Goal: Task Accomplishment & Management: Manage account settings

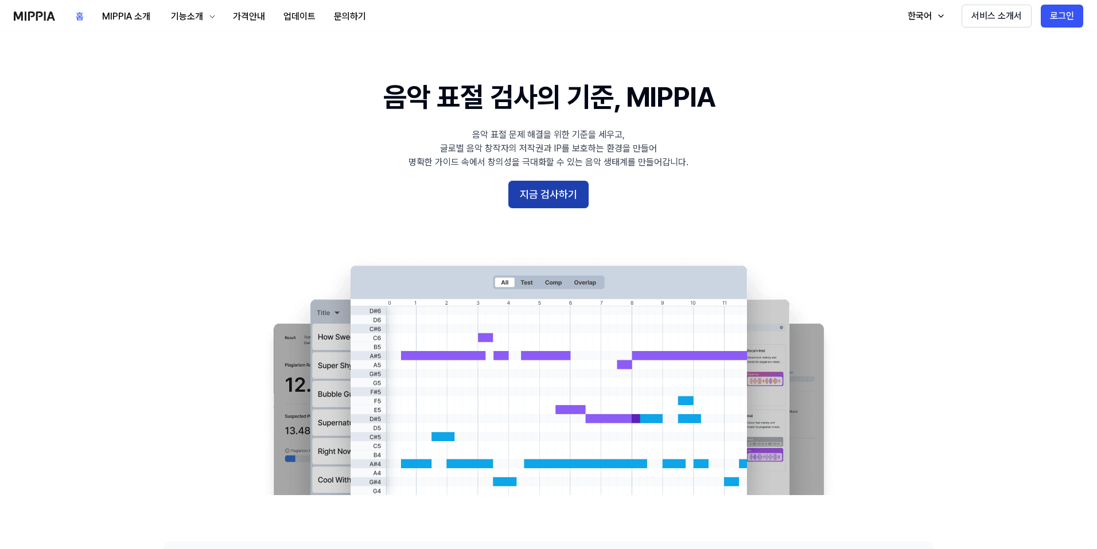
click at [541, 196] on button "지금 검사하기" at bounding box center [548, 195] width 80 height 28
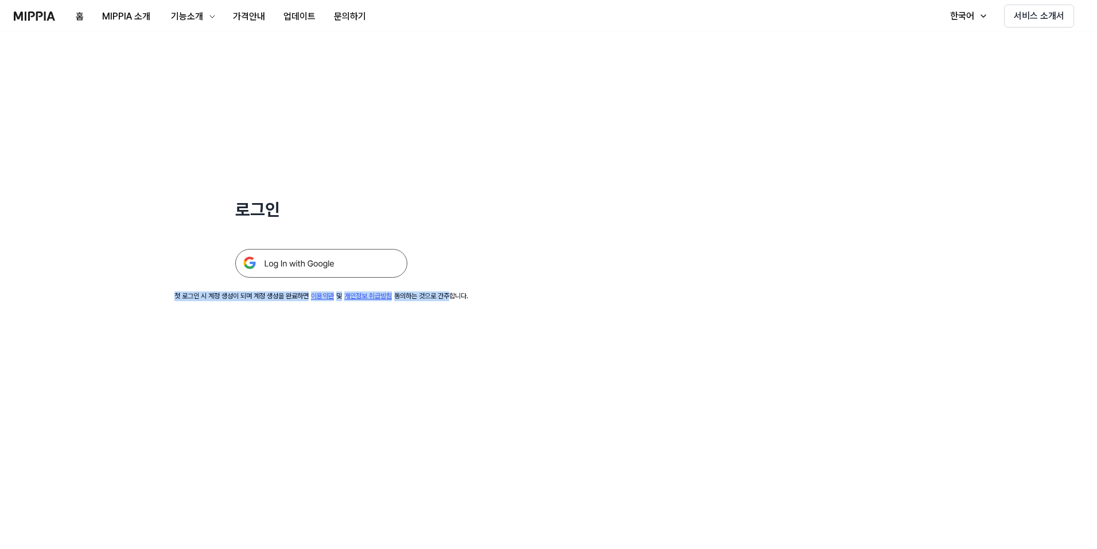
drag, startPoint x: 244, startPoint y: 294, endPoint x: 385, endPoint y: 320, distance: 142.8
click at [385, 317] on div "로그인 첫 로그인 시 계정 생성이 되며 계정 생성을 완료하면 이용약관 및 개인정보 취급방침 동의하는 것으로 간주합니다." at bounding box center [548, 290] width 1097 height 517
click at [378, 329] on div "로그인 첫 로그인 시 계정 생성이 되며 계정 생성을 완료하면 이용약관 및 개인정보 취급방침 동의하는 것으로 간주합니다." at bounding box center [548, 290] width 1097 height 517
click at [344, 300] on link "개인정보 취급방침" at bounding box center [368, 296] width 48 height 8
click at [305, 258] on img at bounding box center [321, 263] width 172 height 29
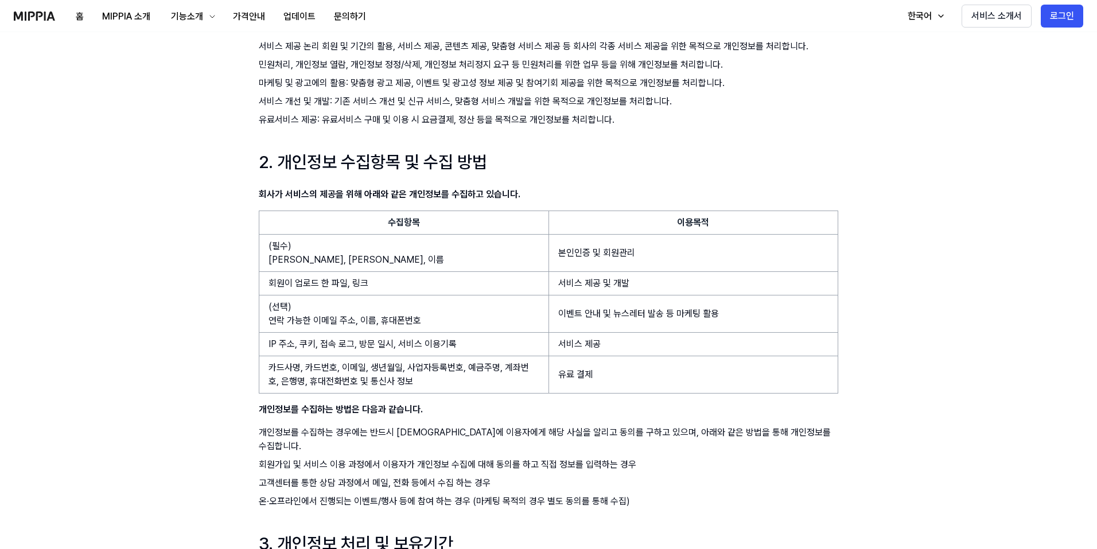
scroll to position [287, 0]
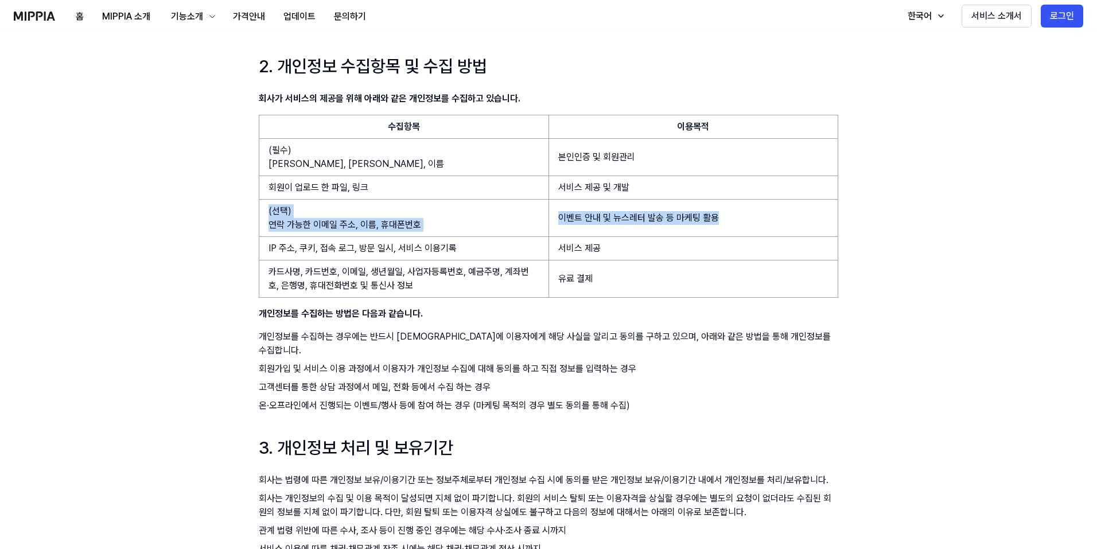
drag, startPoint x: 310, startPoint y: 210, endPoint x: 802, endPoint y: 217, distance: 491.7
click at [802, 217] on tr "(선택) 연락 가능한 이메일 주소, 이름, 휴대폰번호 이벤트 안내 및 뉴스레터 발송 등 마케팅 활용" at bounding box center [548, 218] width 579 height 37
click at [802, 217] on td "이벤트 안내 및 뉴스레터 발송 등 마케팅 활용" at bounding box center [693, 218] width 290 height 37
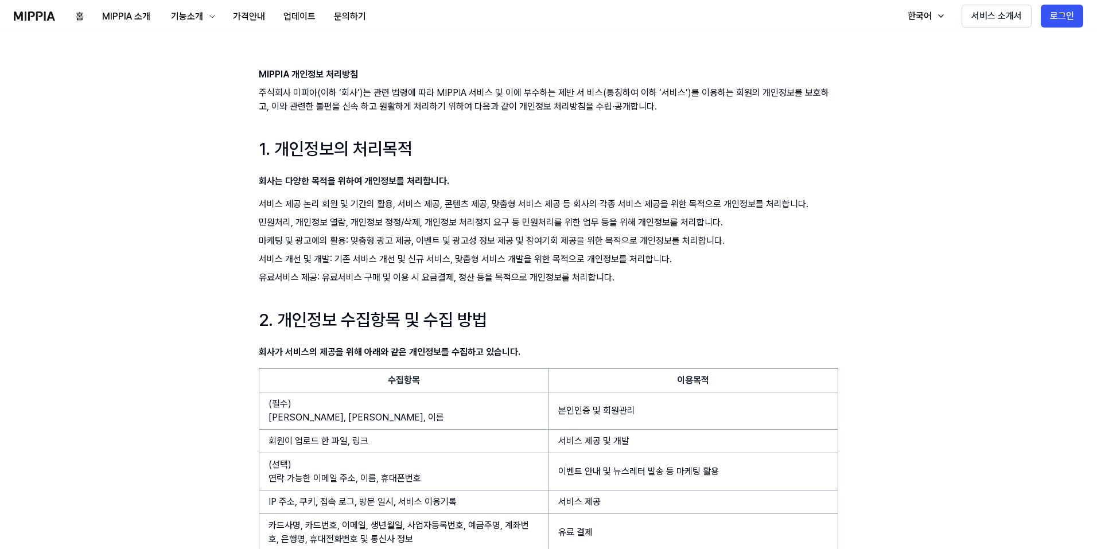
scroll to position [0, 0]
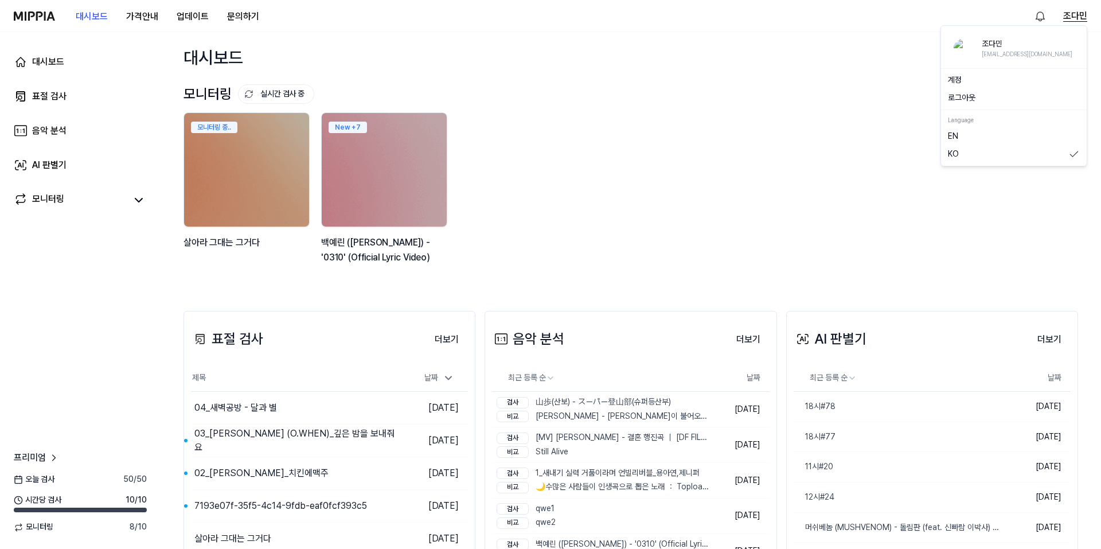
click at [1074, 17] on button "조다민" at bounding box center [1076, 16] width 24 height 14
click at [982, 78] on link "계정" at bounding box center [1014, 80] width 132 height 11
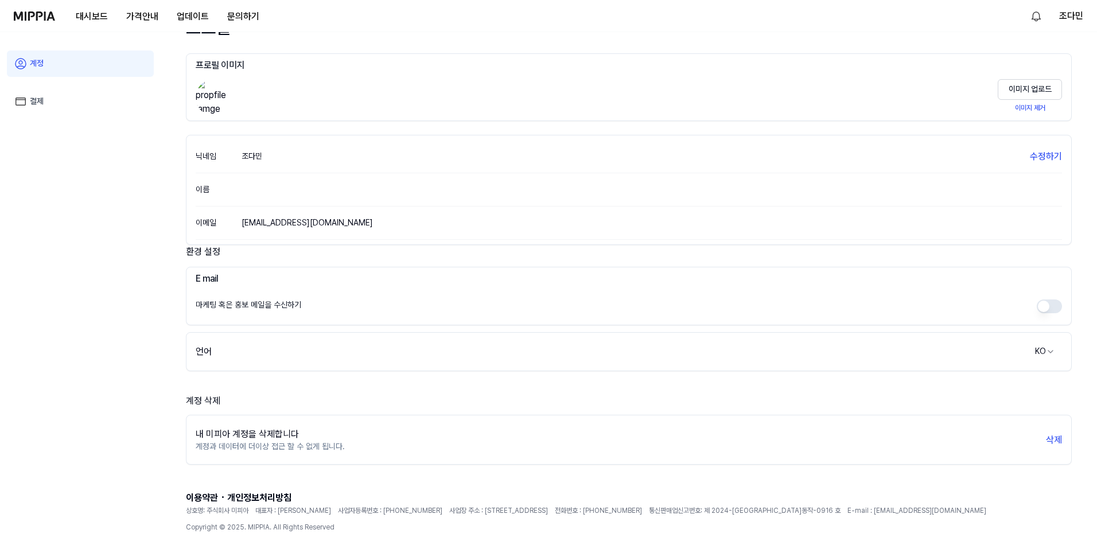
scroll to position [61, 0]
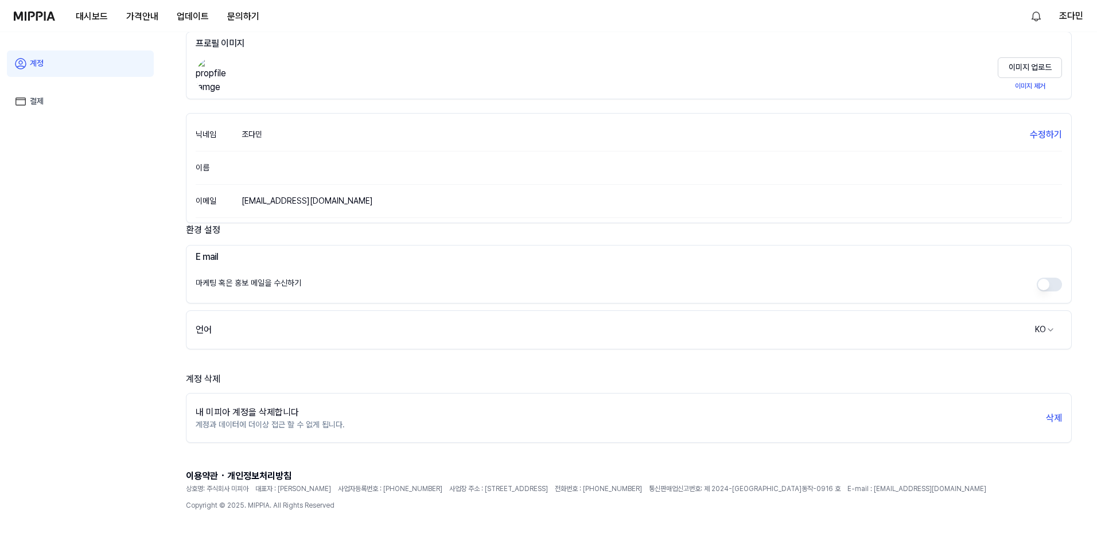
click at [1046, 280] on button "button" at bounding box center [1049, 285] width 25 height 14
click at [1054, 286] on button "button" at bounding box center [1049, 285] width 25 height 14
click at [1050, 285] on button "button" at bounding box center [1049, 285] width 25 height 14
click at [1064, 281] on div "E mail 마케팅 혹은 홍보 메일을 수신하기" at bounding box center [629, 274] width 886 height 59
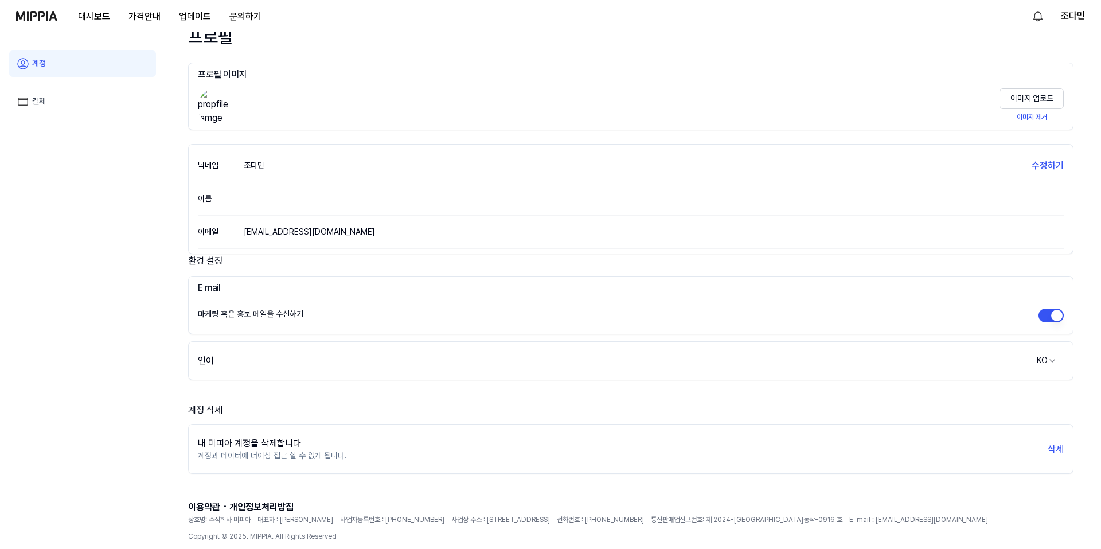
scroll to position [0, 0]
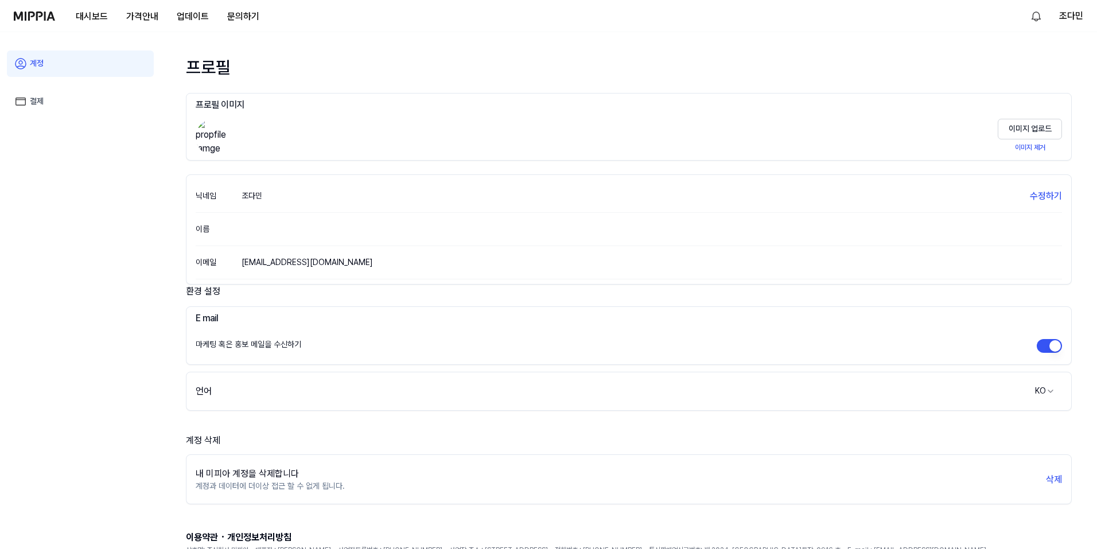
click at [361, 347] on div "마케팅 혹은 홍보 메일을 수신하기" at bounding box center [629, 346] width 866 height 28
drag, startPoint x: 194, startPoint y: 317, endPoint x: 299, endPoint y: 338, distance: 107.7
click at [299, 338] on div "E mail 마케팅 혹은 홍보 메일을 수신하기" at bounding box center [629, 335] width 886 height 59
click at [306, 348] on div "마케팅 혹은 홍보 메일을 수신하기" at bounding box center [629, 346] width 866 height 28
drag, startPoint x: 307, startPoint y: 349, endPoint x: 177, endPoint y: 311, distance: 135.2
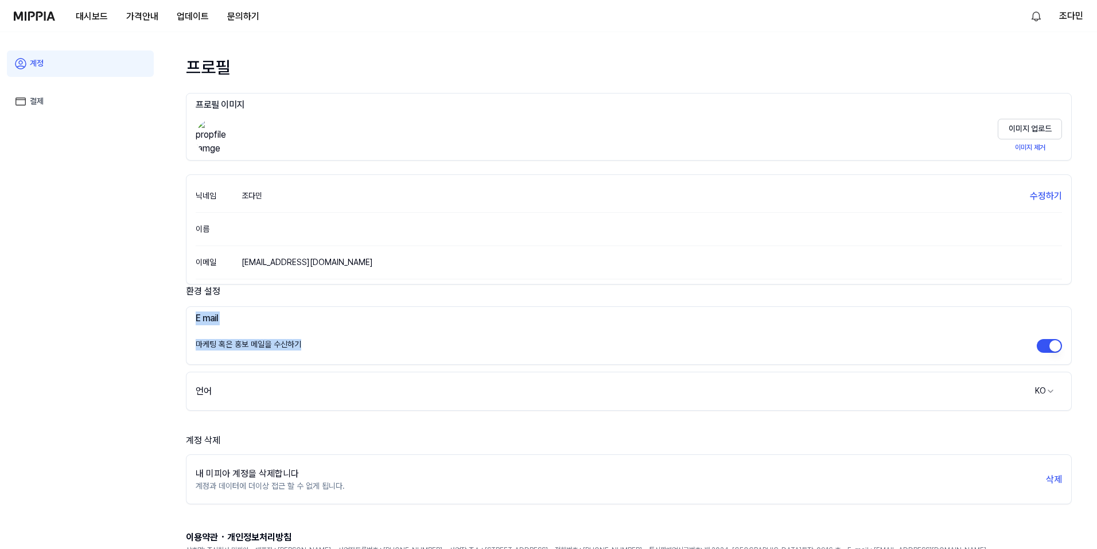
click at [177, 311] on div "프로필 프로필 이미지 이미지 업로드 이미지 제거 닉네임 조다민 수정하기 이름 이메일 [EMAIL_ADDRESS][DOMAIN_NAME] 환경 …" at bounding box center [628, 290] width 913 height 517
click at [179, 316] on div "프로필 프로필 이미지 이미지 업로드 이미지 제거 닉네임 조다민 수정하기 이름 이메일 [EMAIL_ADDRESS][DOMAIN_NAME] 환경 …" at bounding box center [628, 290] width 913 height 517
click at [204, 317] on h3 "E mail" at bounding box center [629, 318] width 866 height 14
click at [217, 328] on div "E mail" at bounding box center [629, 321] width 866 height 21
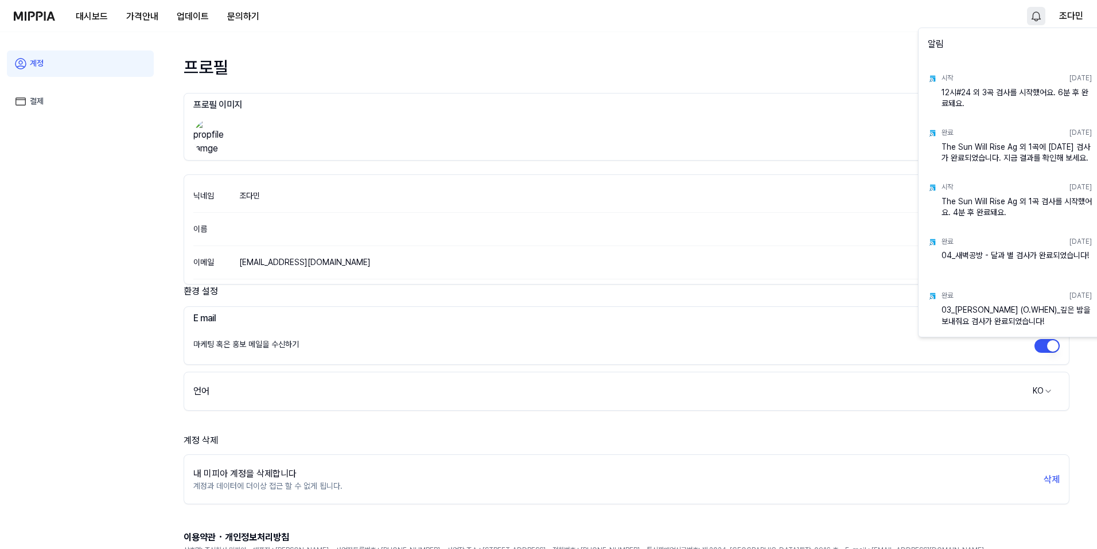
click at [1038, 7] on html "대시보드 가격안내 업데이트 문의하기 조다민 계정 결제 프로필 프로필 이미지 이미지 업로드 이미지 제거 닉네임 조다민 수정하기 이름 이메일 [E…" at bounding box center [548, 274] width 1097 height 549
click at [458, 65] on html "대시보드 가격안내 업데이트 문의하기 조다민 계정 결제 프로필 프로필 이미지 이미지 업로드 이미지 제거 닉네임 조다민 수정하기 이름 이메일 [E…" at bounding box center [550, 274] width 1101 height 549
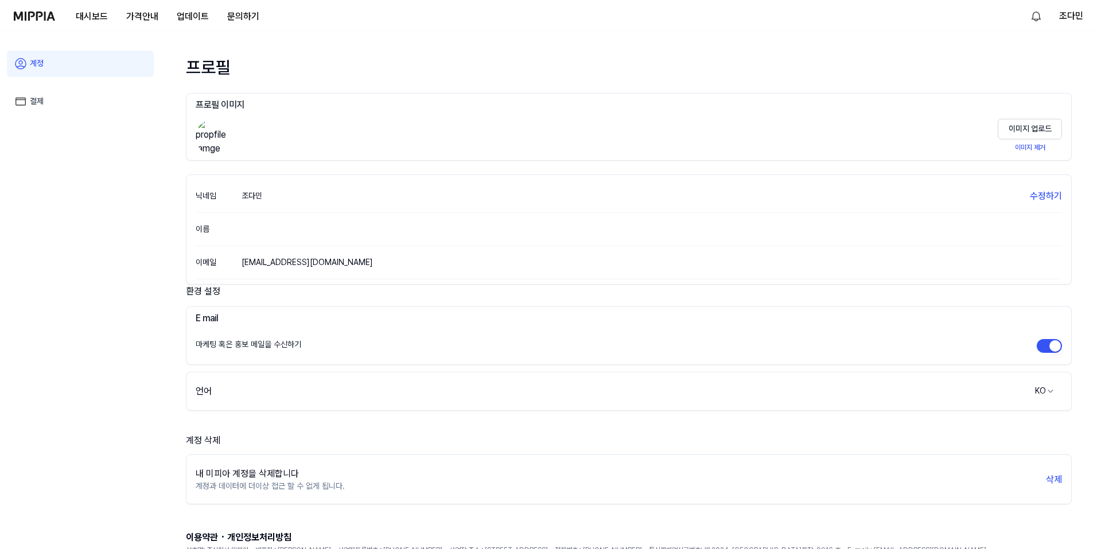
click at [52, 15] on img at bounding box center [34, 15] width 41 height 9
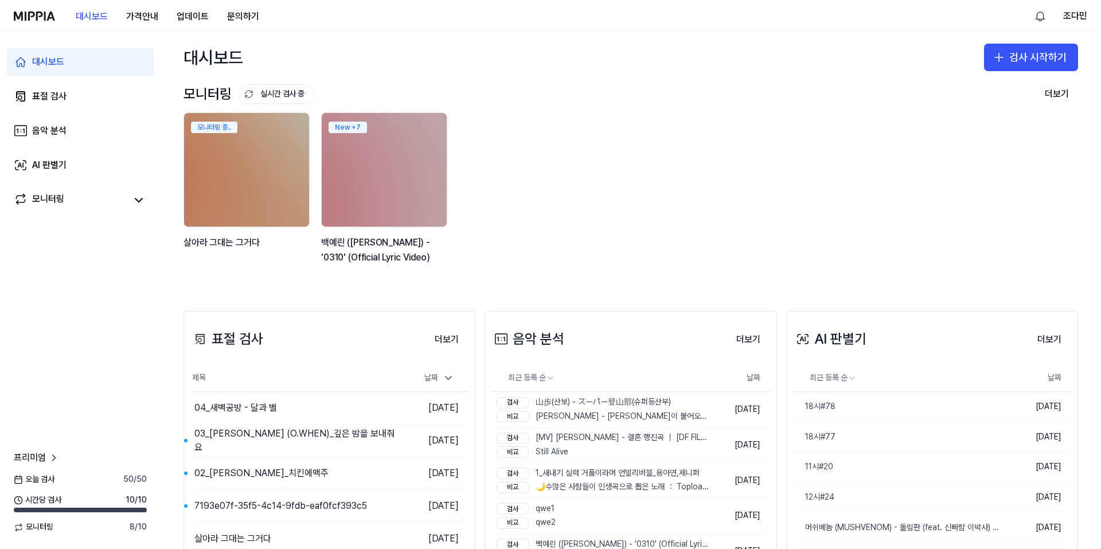
click at [668, 106] on div "모니터링 실시간 검사 중 더보기 모니터링 모니터링 중.. [PERSON_NAME]는 그거다 New + 7 백예린 (Yerin Baek) - '…" at bounding box center [631, 181] width 895 height 192
click at [1030, 18] on div "대시보드 가격안내 업데이트 문의하기 조다민" at bounding box center [551, 16] width 1074 height 32
click at [1033, 18] on html "대시보드 가격안내 업데이트 문의하기 조다민 대시보드 표절 검사 음악 분석 AI 판별기 모니터링 프리미엄 오늘 검사 50 / 50 시간당 검사 …" at bounding box center [550, 274] width 1101 height 549
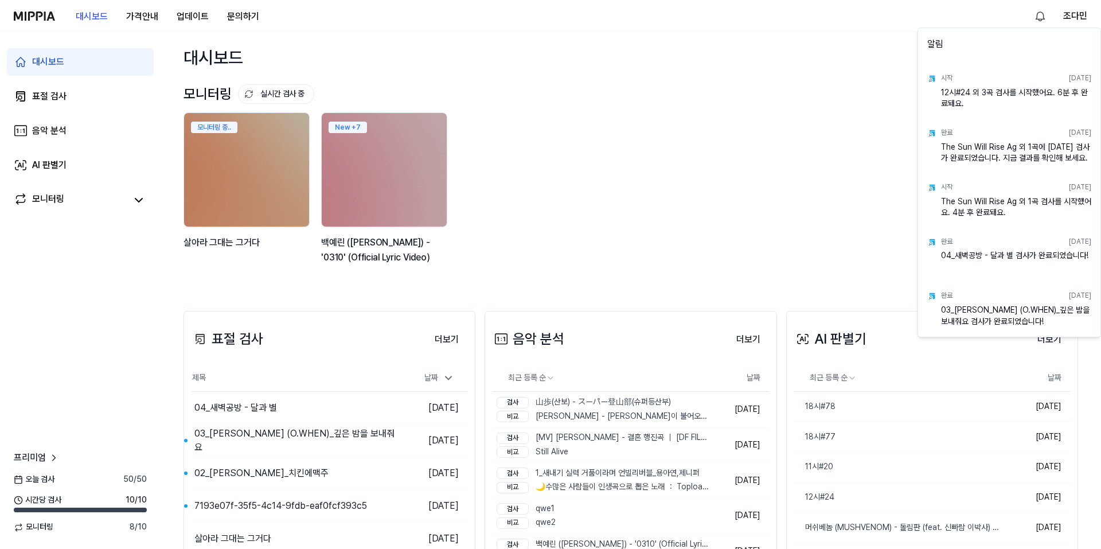
click at [653, 127] on html "대시보드 가격안내 업데이트 문의하기 조다민 대시보드 표절 검사 음악 분석 AI 판별기 모니터링 프리미엄 오늘 검사 50 / 50 시간당 검사 …" at bounding box center [550, 274] width 1101 height 549
click at [1043, 6] on html "대시보드 가격안내 업데이트 문의하기 조다민 대시보드 표절 검사 음악 분석 AI 판별기 모니터링 프리미엄 오늘 검사 50 / 50 시간당 검사 …" at bounding box center [550, 274] width 1101 height 549
click at [281, 52] on html "대시보드 가격안내 업데이트 문의하기 조다민 대시보드 표절 검사 음악 분석 AI 판별기 모니터링 프리미엄 오늘 검사 50 / 50 시간당 검사 …" at bounding box center [550, 274] width 1101 height 549
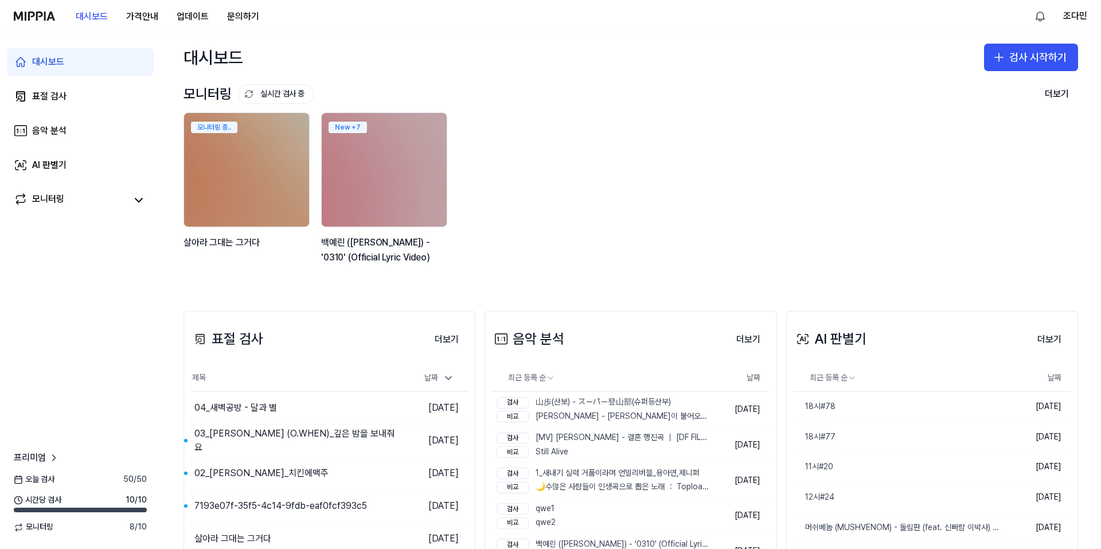
click at [281, 52] on div "대시보드 검사 시작하기" at bounding box center [631, 57] width 941 height 50
